Goal: Task Accomplishment & Management: Use online tool/utility

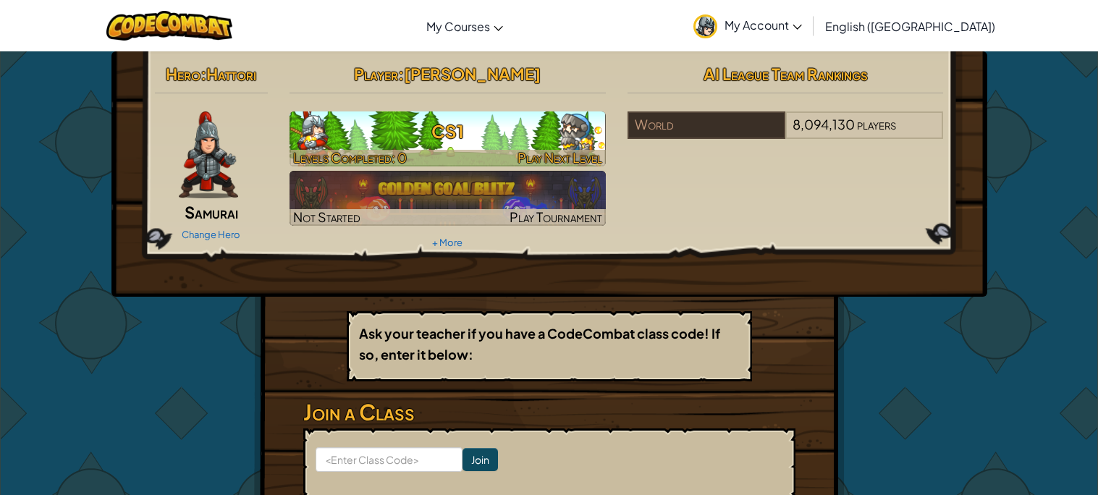
click at [549, 138] on h3 "CS1" at bounding box center [447, 131] width 316 height 33
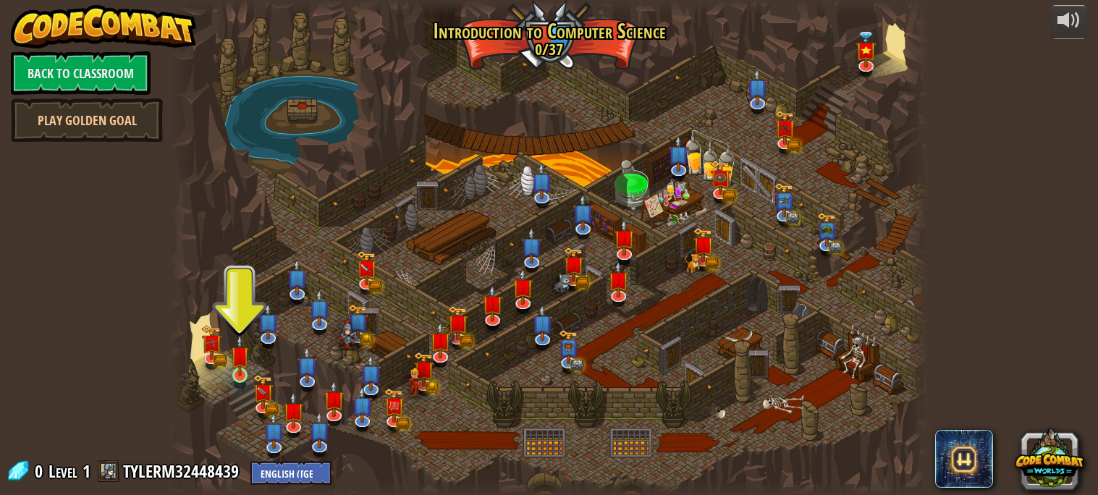
click at [234, 376] on img at bounding box center [240, 355] width 18 height 42
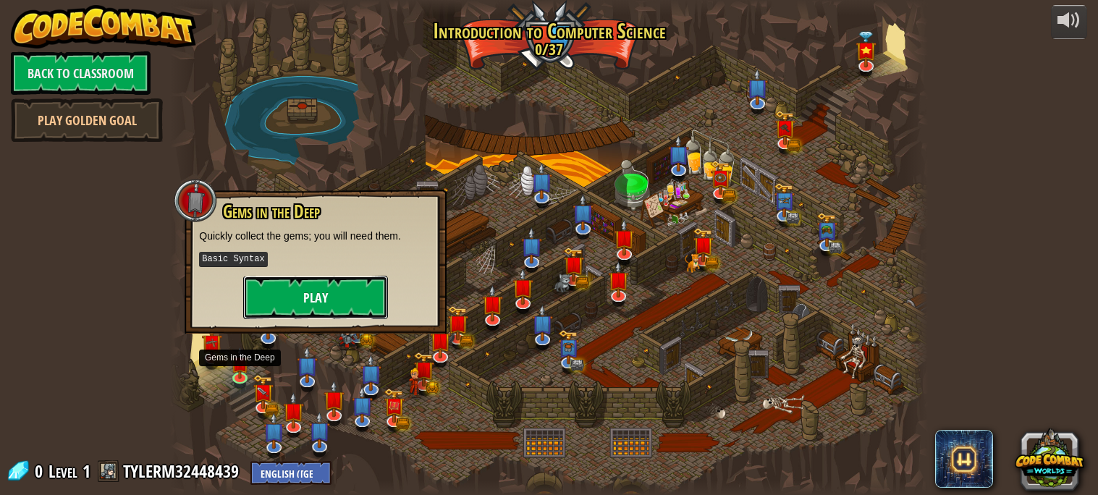
click at [326, 299] on button "Play" at bounding box center [315, 297] width 145 height 43
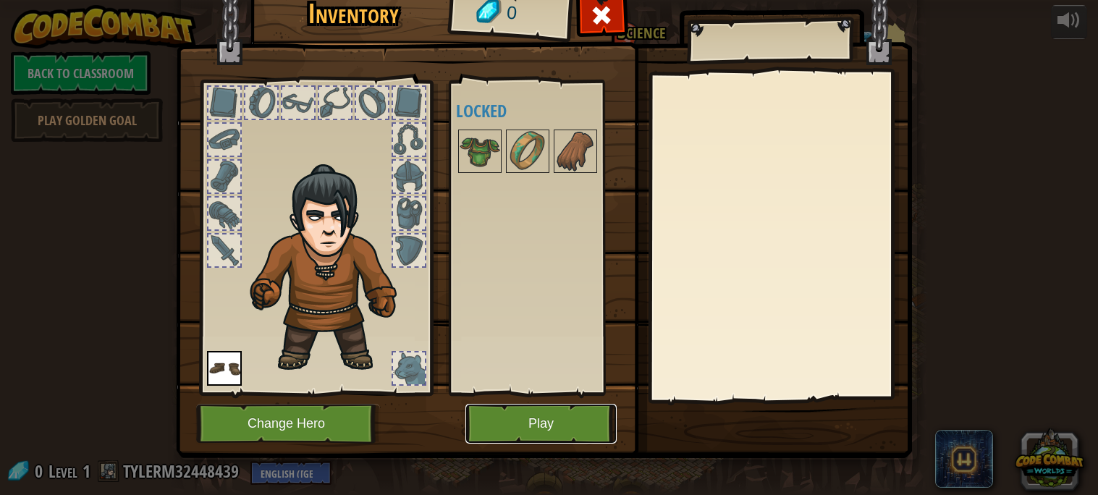
click at [504, 418] on button "Play" at bounding box center [540, 424] width 151 height 40
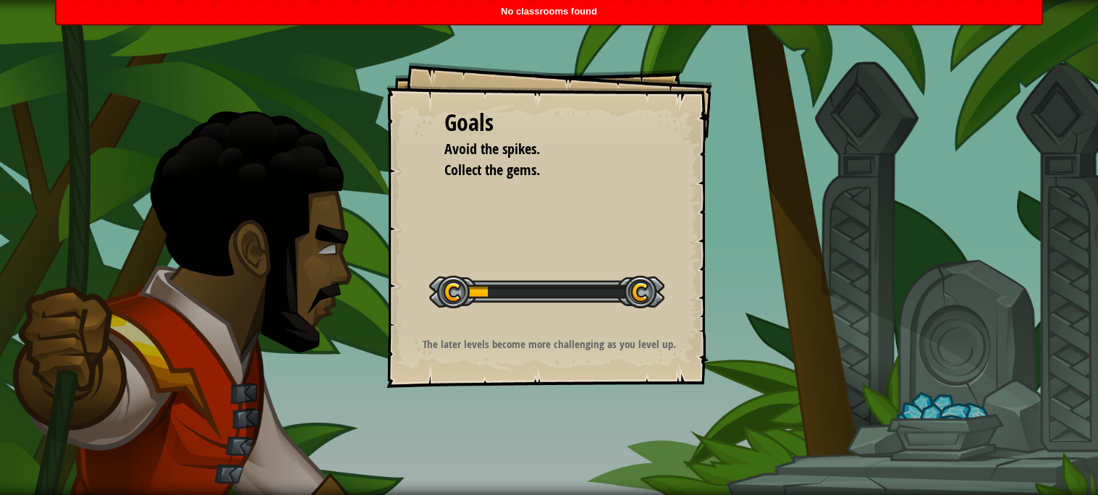
click at [483, 357] on div "The later levels become more challenging as you level up." at bounding box center [550, 348] width 290 height 22
click at [491, 394] on div "Goals Avoid the spikes. Collect the gems. Start Level Error loading from server…" at bounding box center [549, 247] width 1098 height 495
click at [497, 402] on div "Goals Avoid the spikes. Collect the gems. Start Level Error loading from server…" at bounding box center [549, 247] width 1098 height 495
click at [496, 407] on div "Goals Avoid the spikes. Collect the gems. Start Level Error loading from server…" at bounding box center [549, 247] width 1098 height 495
